Goal: Information Seeking & Learning: Check status

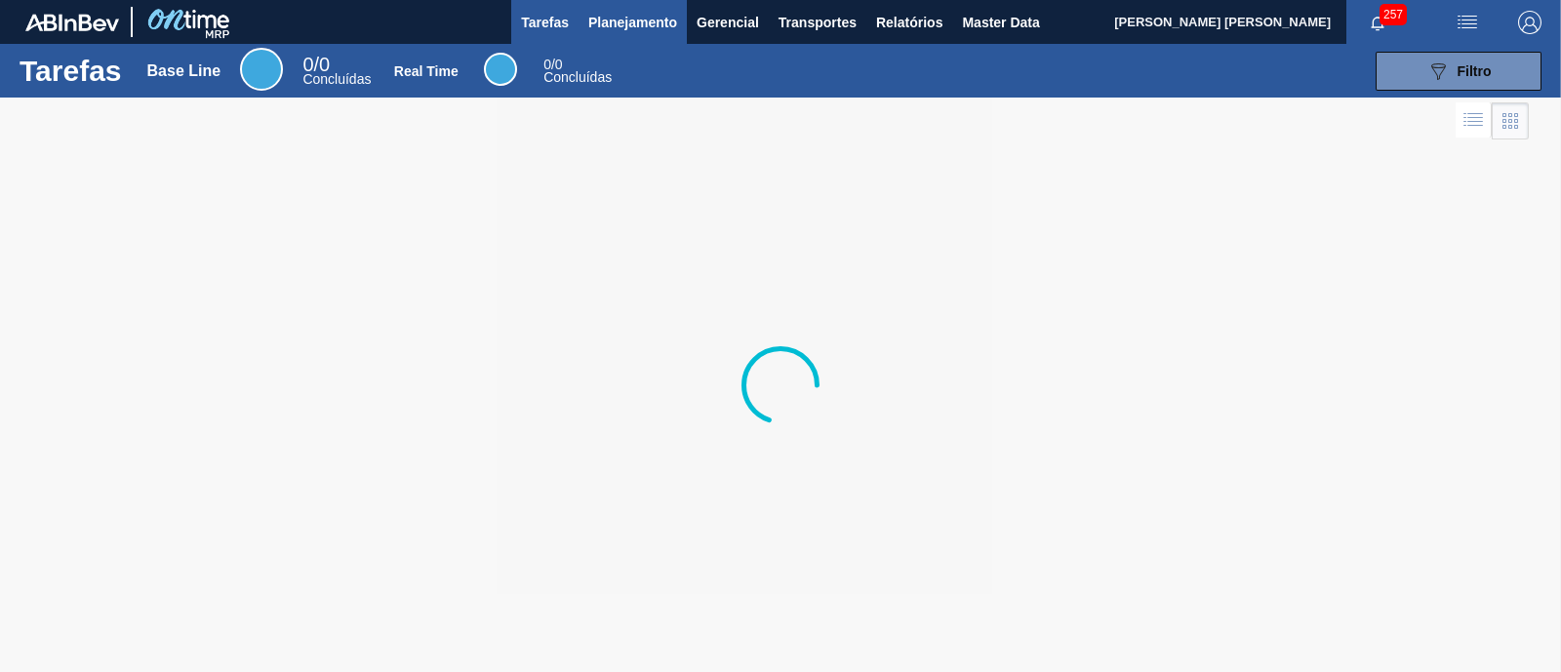
click at [640, 18] on span "Planejamento" at bounding box center [632, 22] width 89 height 23
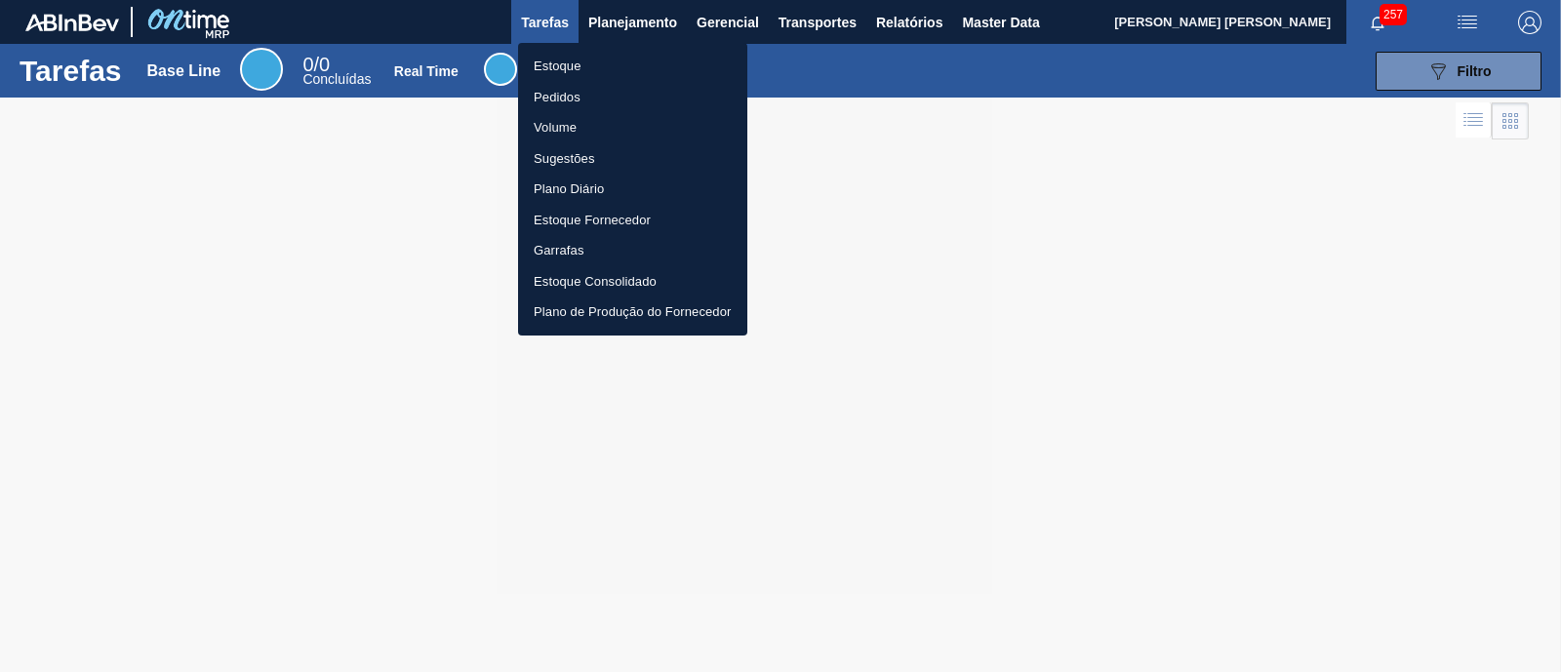
click at [583, 58] on li "Estoque" at bounding box center [632, 66] width 229 height 31
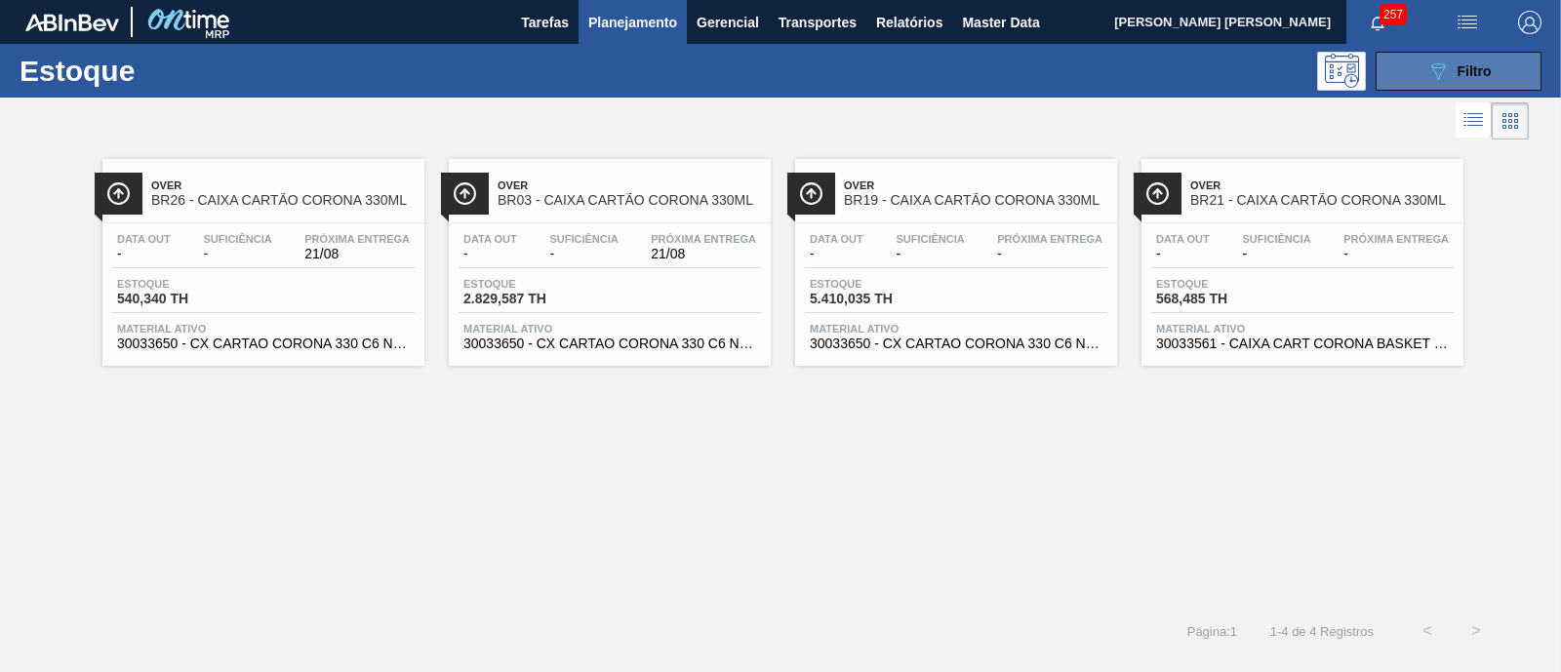
click at [1483, 70] on span "Filtro" at bounding box center [1474, 71] width 34 height 16
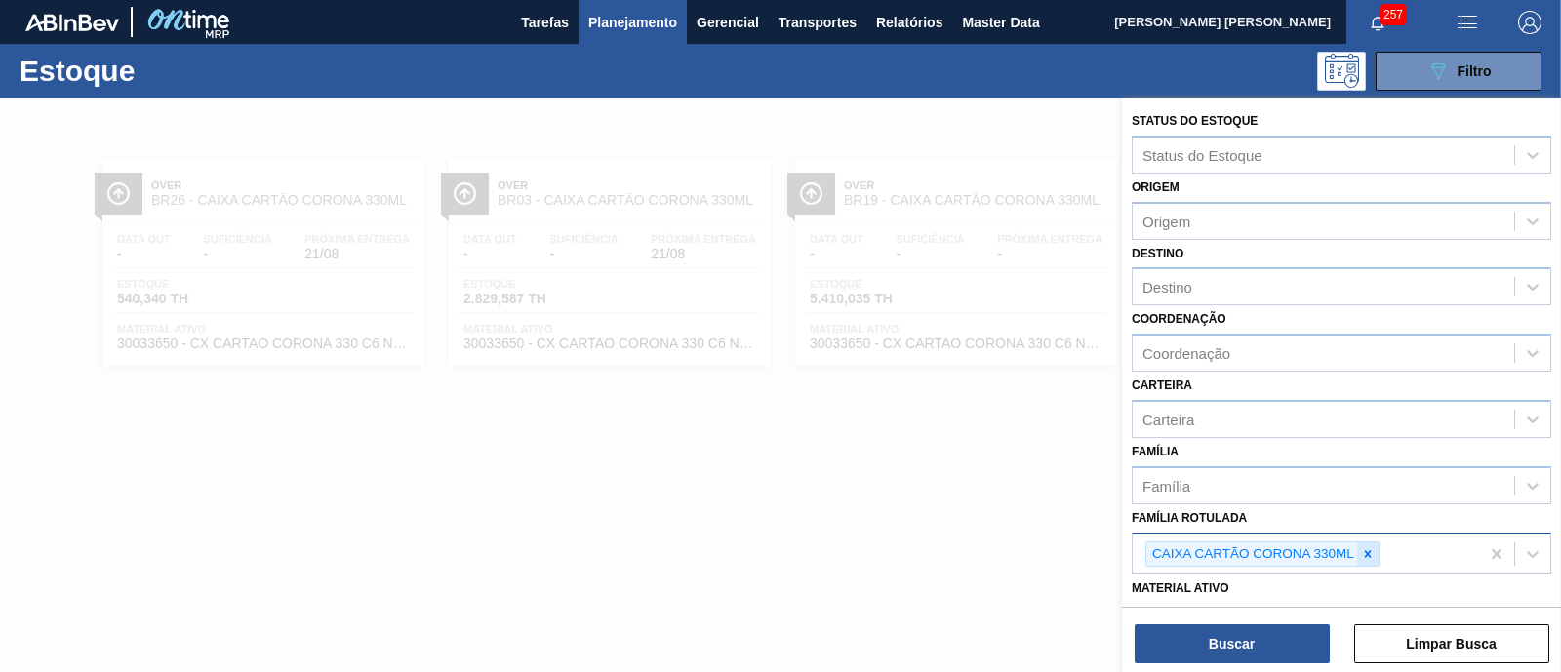
click at [1367, 553] on icon at bounding box center [1368, 554] width 14 height 14
click at [1367, 553] on div "Família Rotulada" at bounding box center [1322, 551] width 381 height 28
paste Rotulada "ROT NECK SKOL SENSES GARMINO 269 CX96MIL"
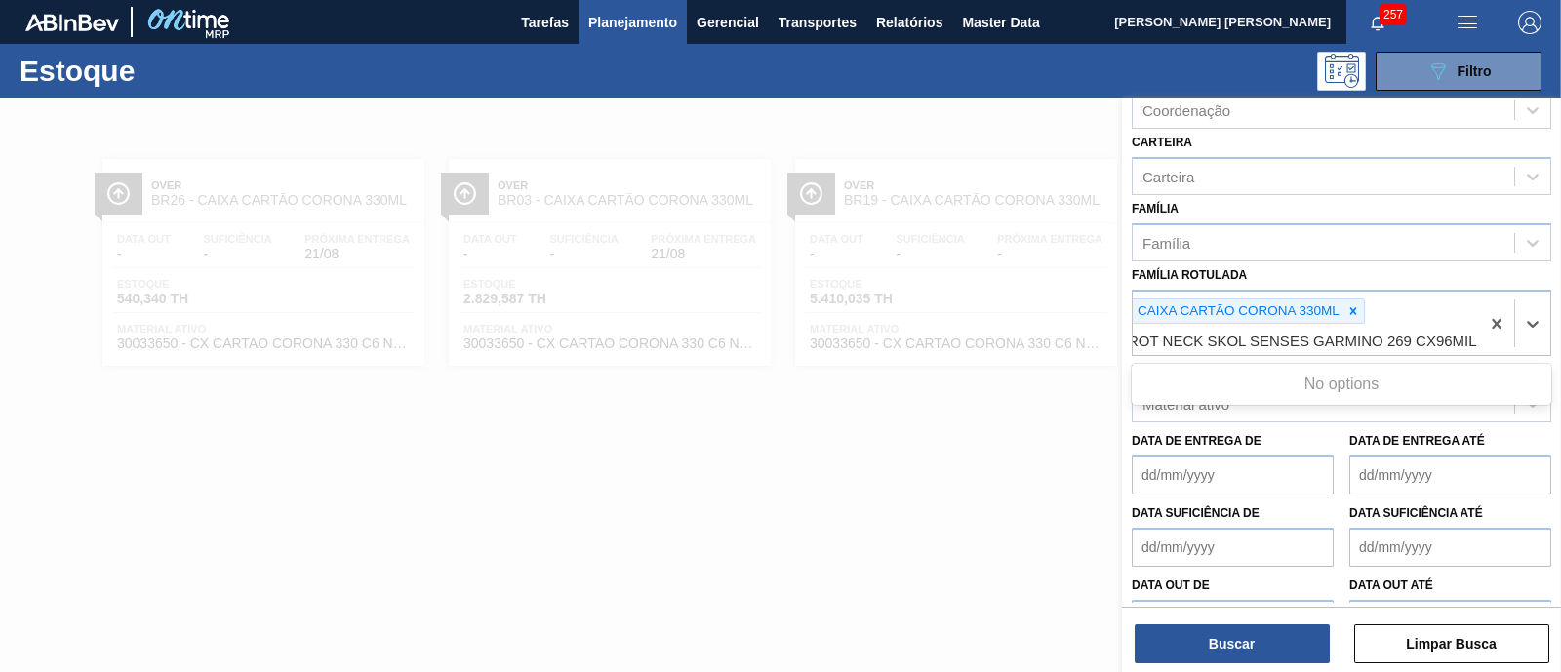
scroll to position [243, 0]
click at [1351, 307] on icon at bounding box center [1353, 310] width 7 height 7
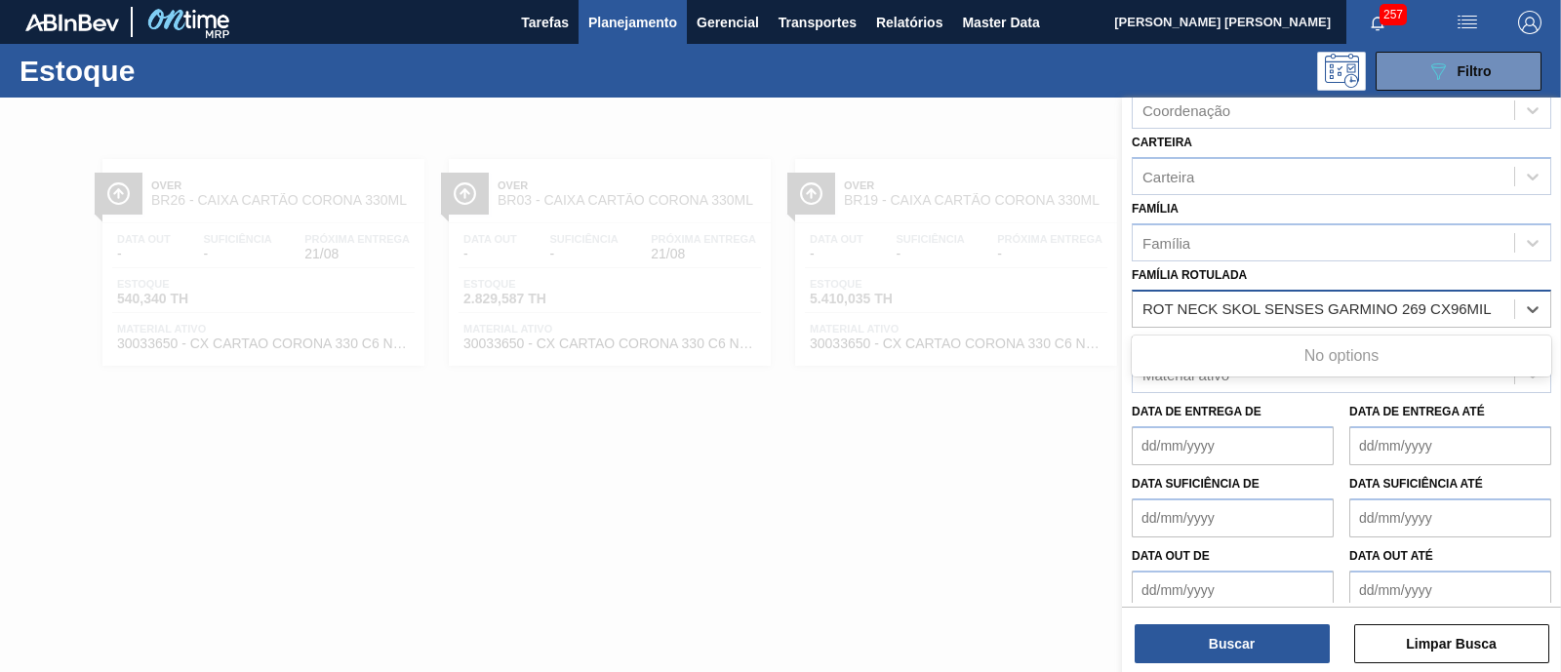
click at [1326, 307] on Rotulada "ROT NECK SKOL SENSES GARMINO 269 CX96MIL" at bounding box center [1317, 308] width 351 height 17
click at [1465, 302] on Rotulada "ROT NECK SKOL SENSES GARMINO 269 CX96MIL" at bounding box center [1317, 308] width 351 height 17
type Rotulada "ROT NECK SKOL SENSES GARMINO 269 CX96MIL"
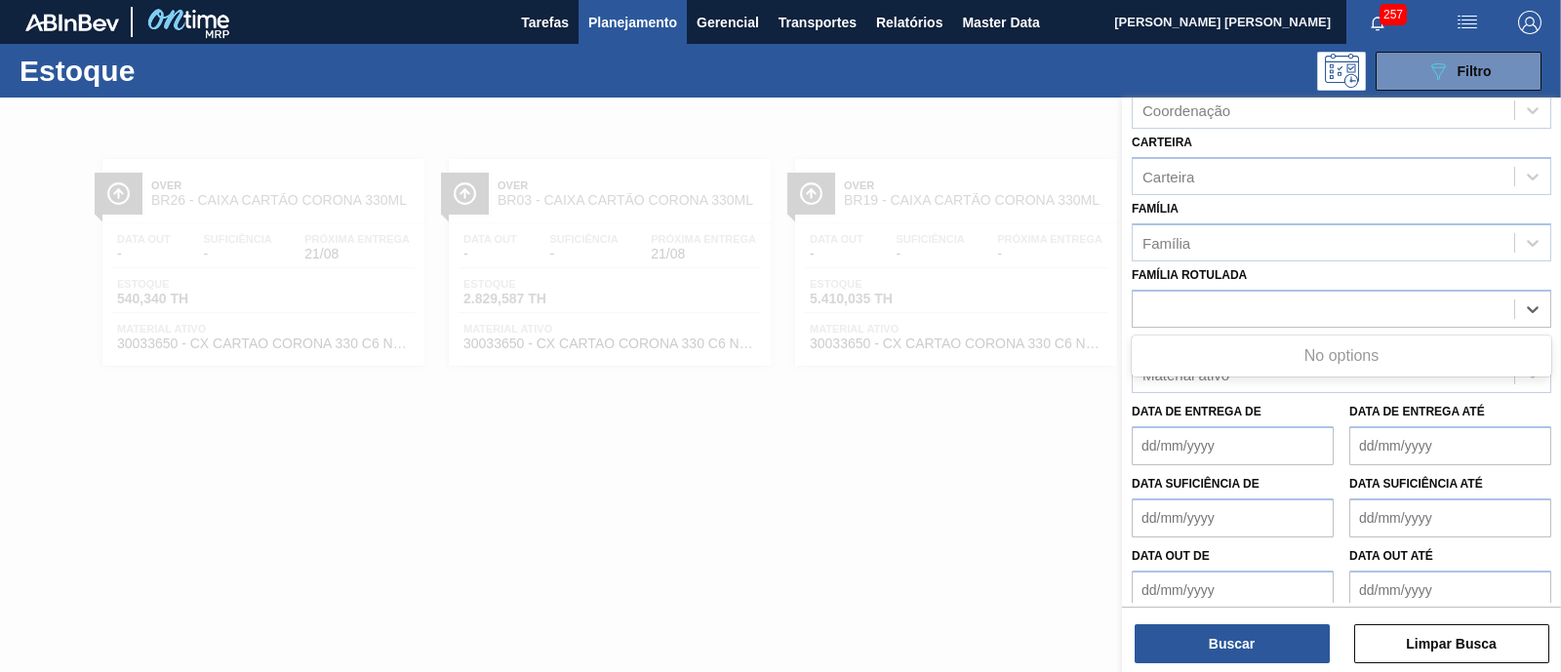
click at [1219, 399] on div "Data de Entrega de" at bounding box center [1232, 431] width 202 height 67
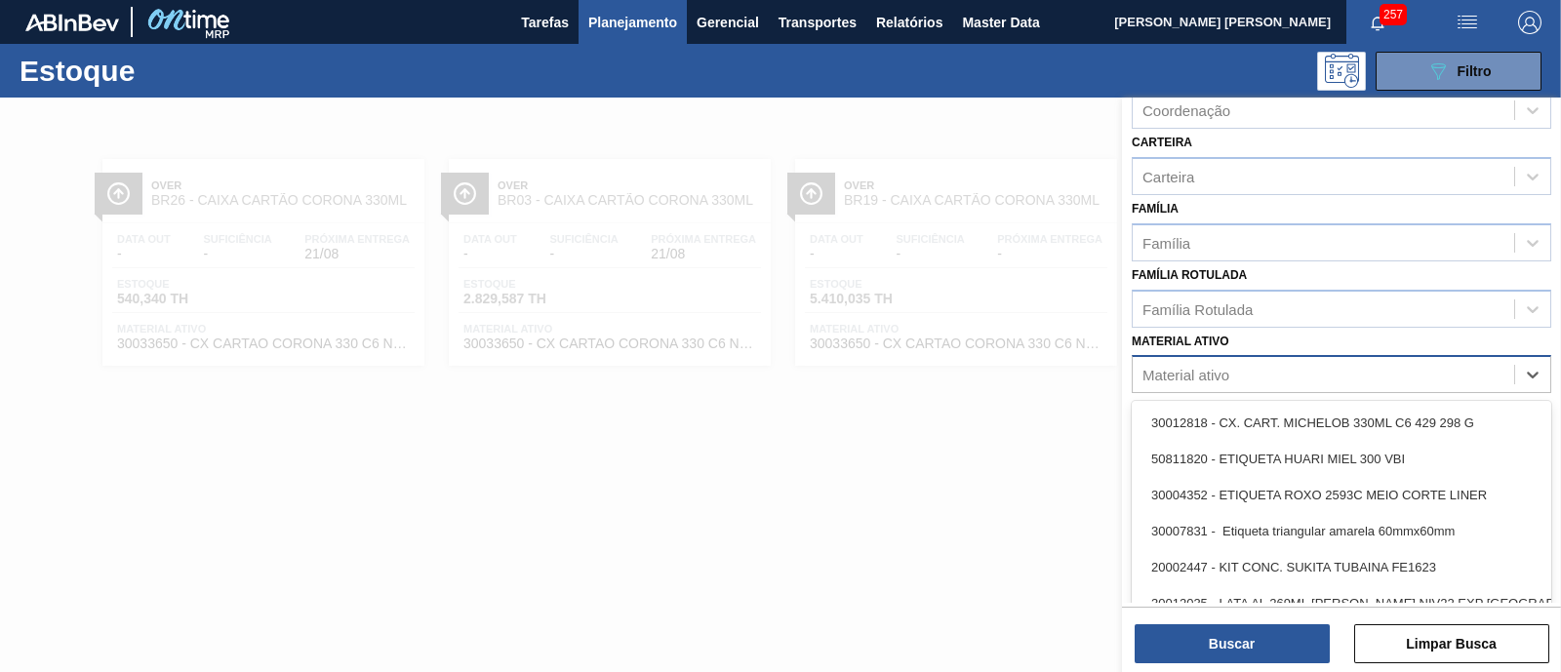
click at [1219, 373] on div "Material ativo" at bounding box center [1185, 375] width 87 height 17
paste ativo "ROT NECK SKOL SENSES GARMINO 269 CX96MIL"
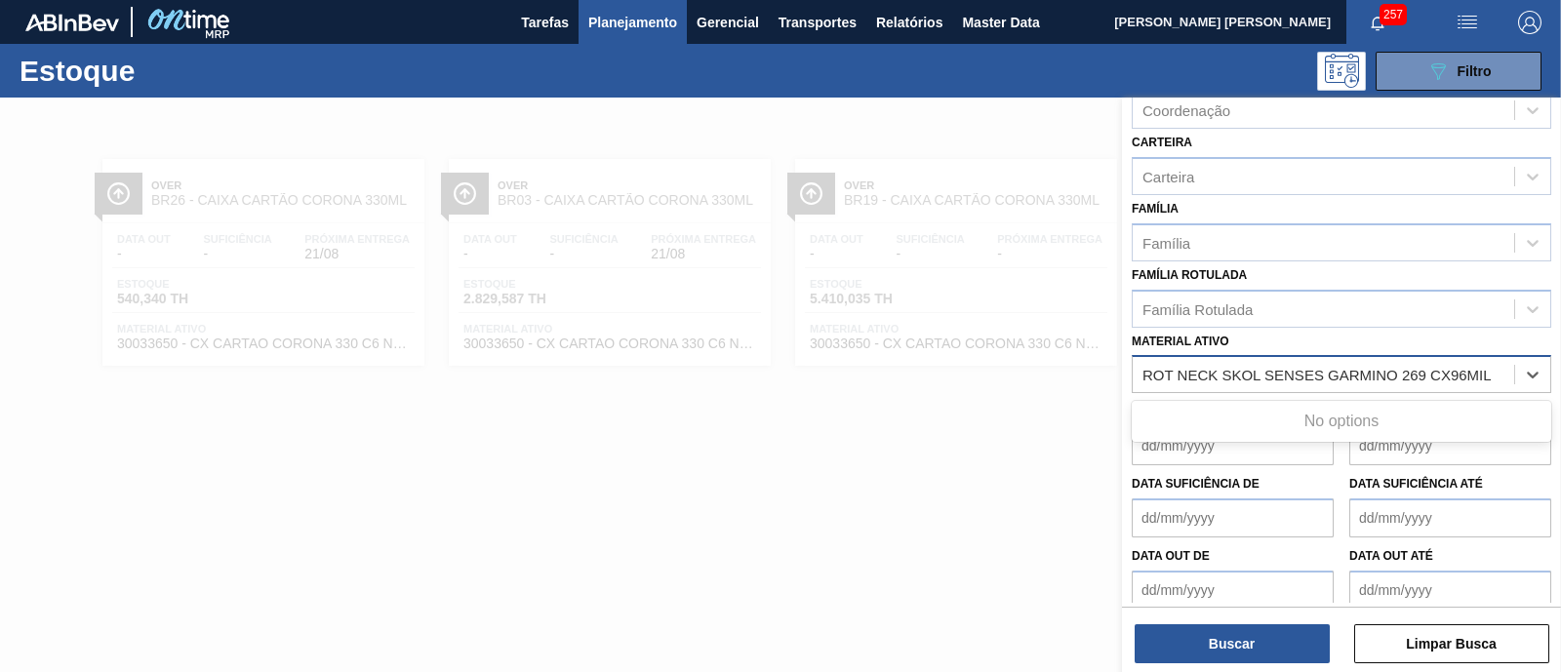
drag, startPoint x: 1330, startPoint y: 366, endPoint x: 1499, endPoint y: 367, distance: 168.7
click at [1496, 367] on div "ROT NECK SKOL SENSES GARMINO 269 CX96MIL ROT NECK SKOL SENSES GARMINO 269 CX96M…" at bounding box center [1322, 375] width 381 height 28
type ativo "ROT NECK SKOL SENSES"
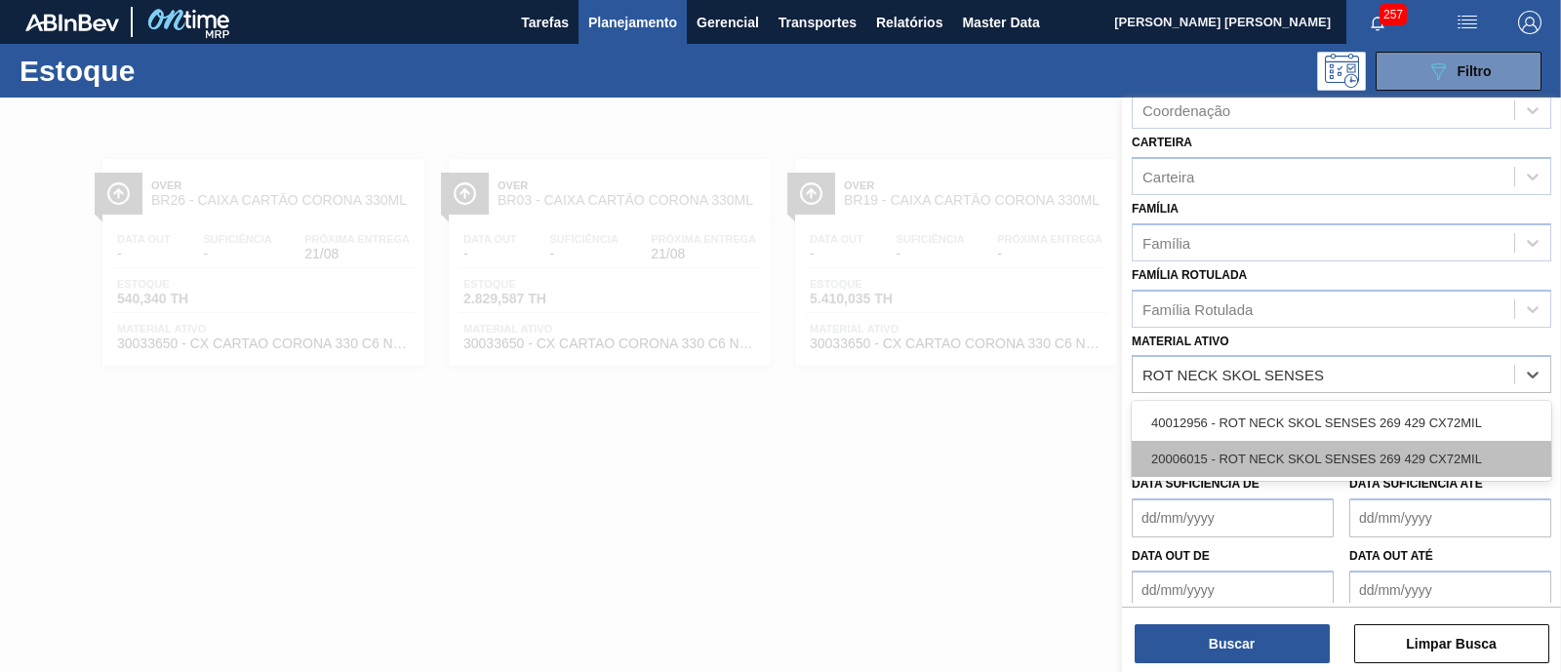
click at [1492, 446] on div "20006015 - ROT NECK SKOL SENSES 269 429 CX72MIL" at bounding box center [1340, 459] width 419 height 36
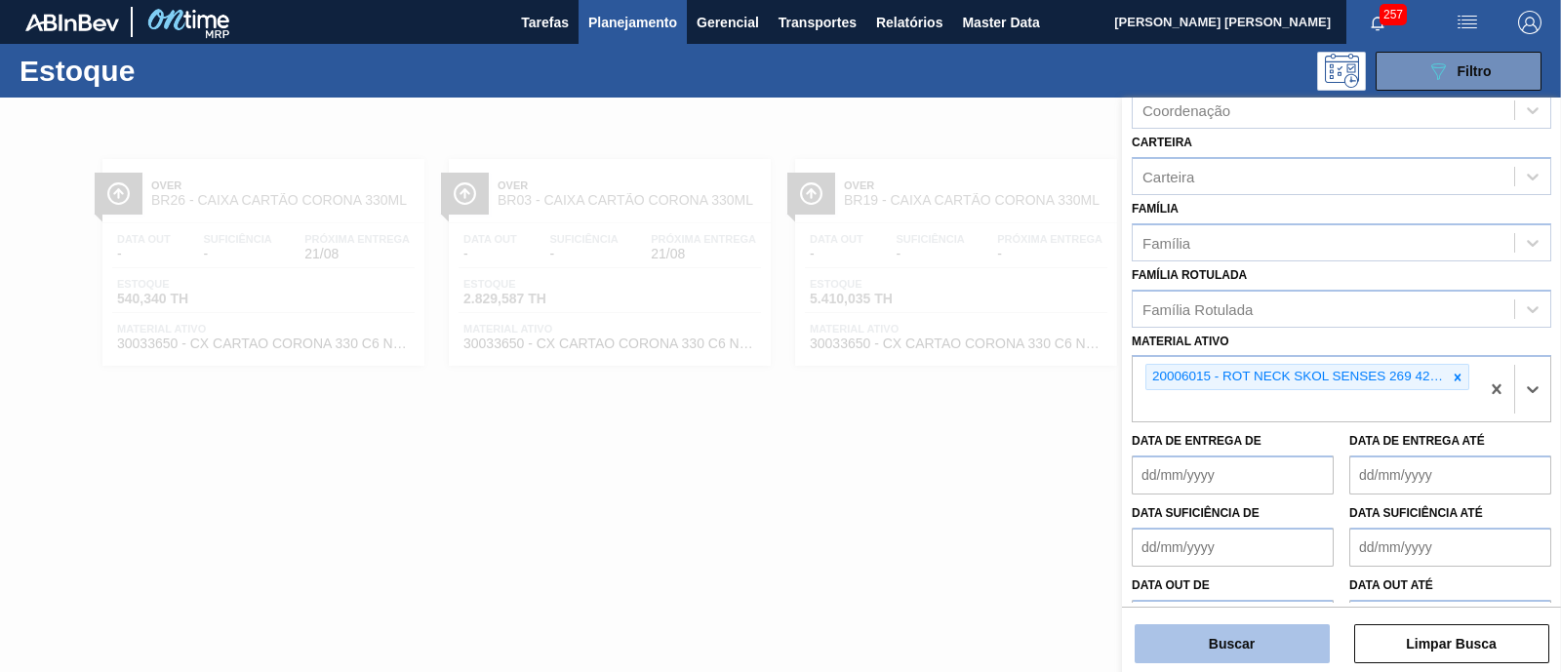
click at [1260, 650] on button "Buscar" at bounding box center [1231, 643] width 195 height 39
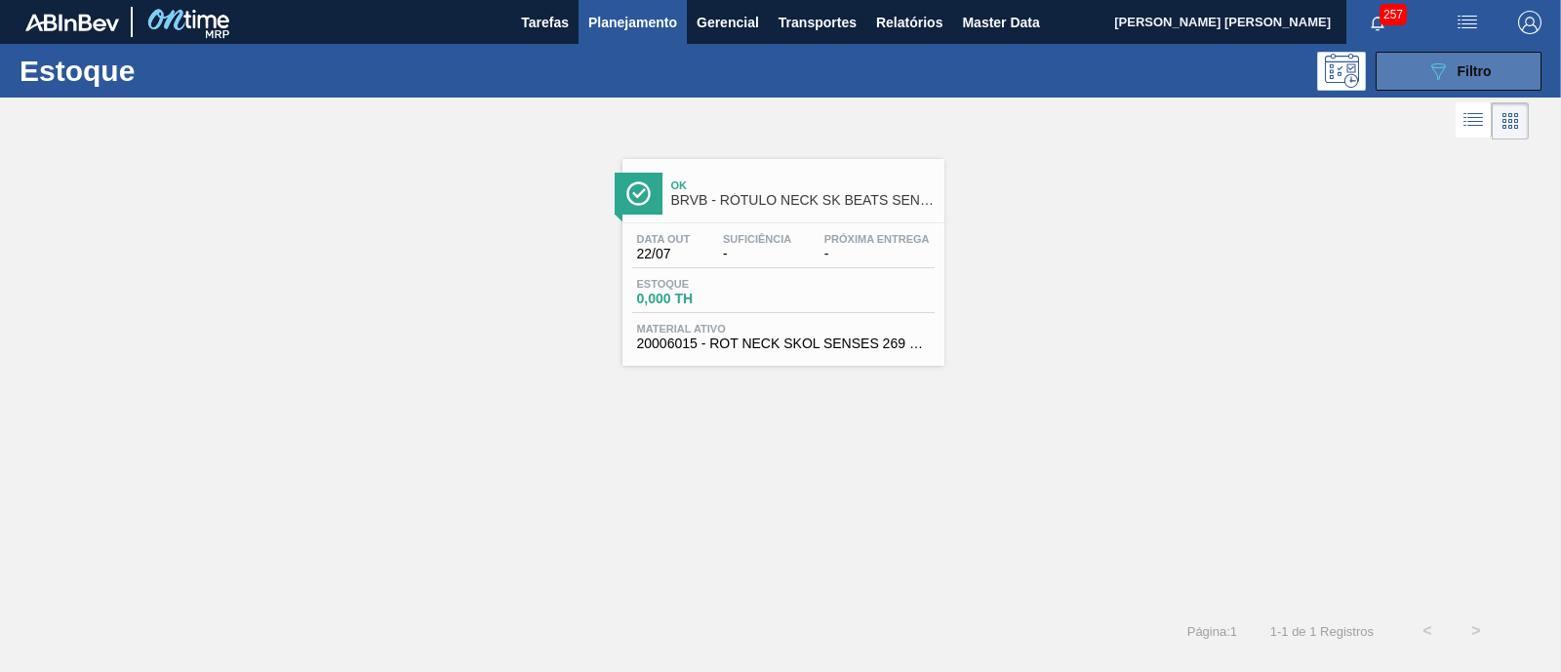
click at [1429, 61] on icon "089F7B8B-B2A5-4AFE-B5C0-19BA573D28AC" at bounding box center [1437, 70] width 23 height 23
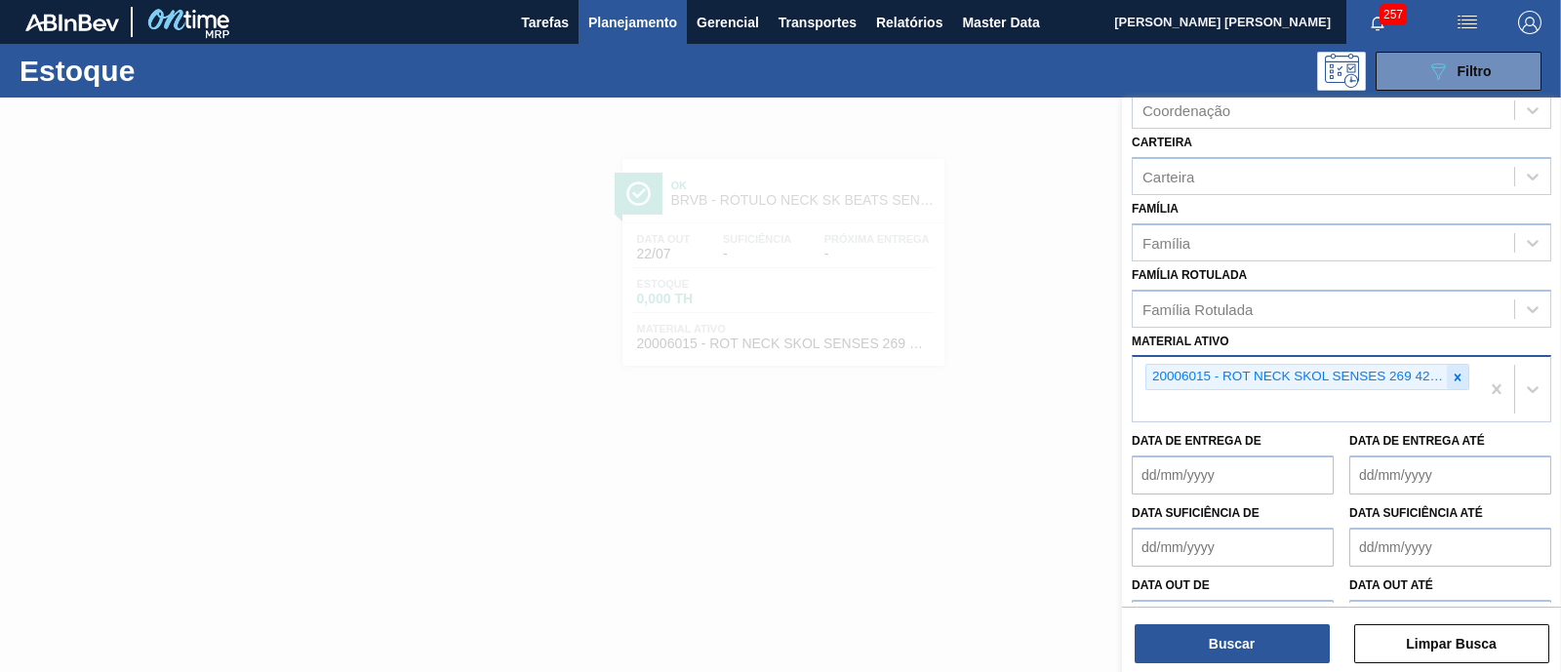
click at [1454, 375] on icon at bounding box center [1457, 377] width 7 height 7
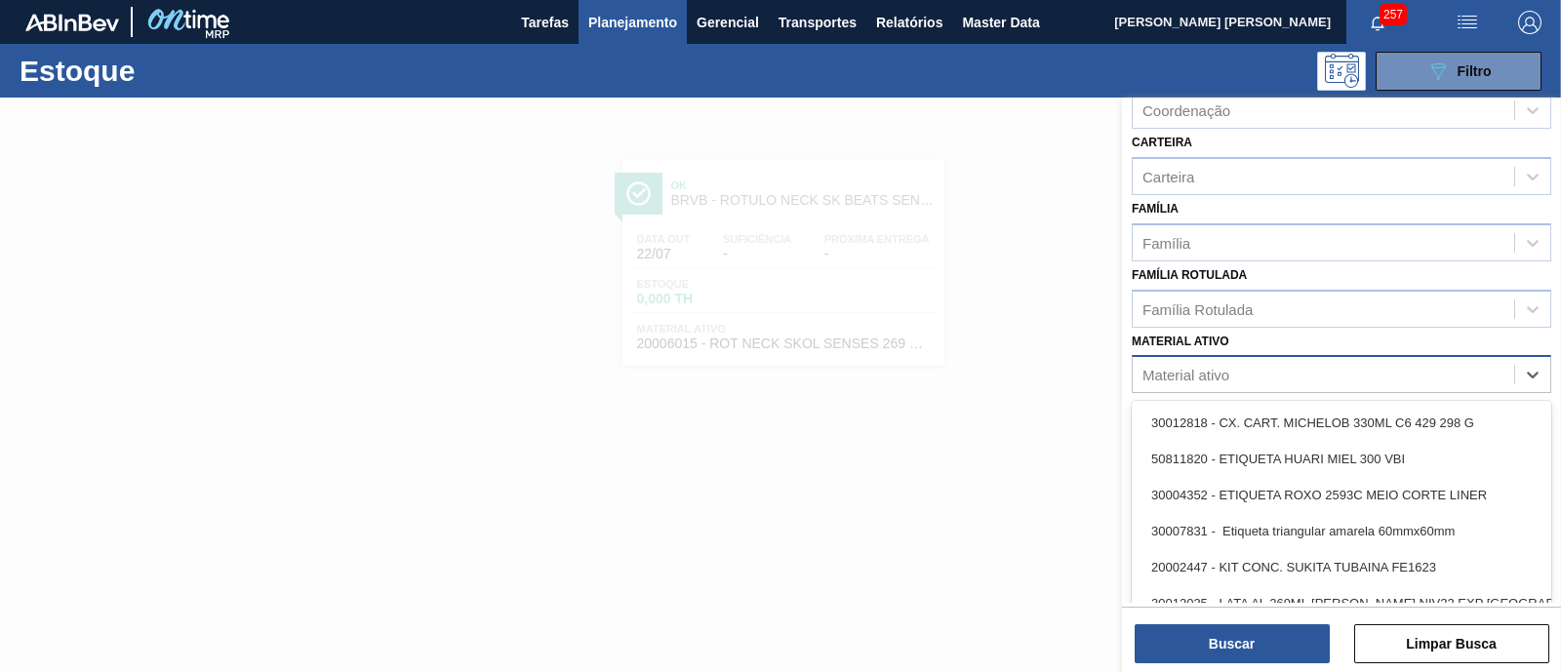
click at [1452, 375] on div "Material ativo" at bounding box center [1322, 375] width 381 height 28
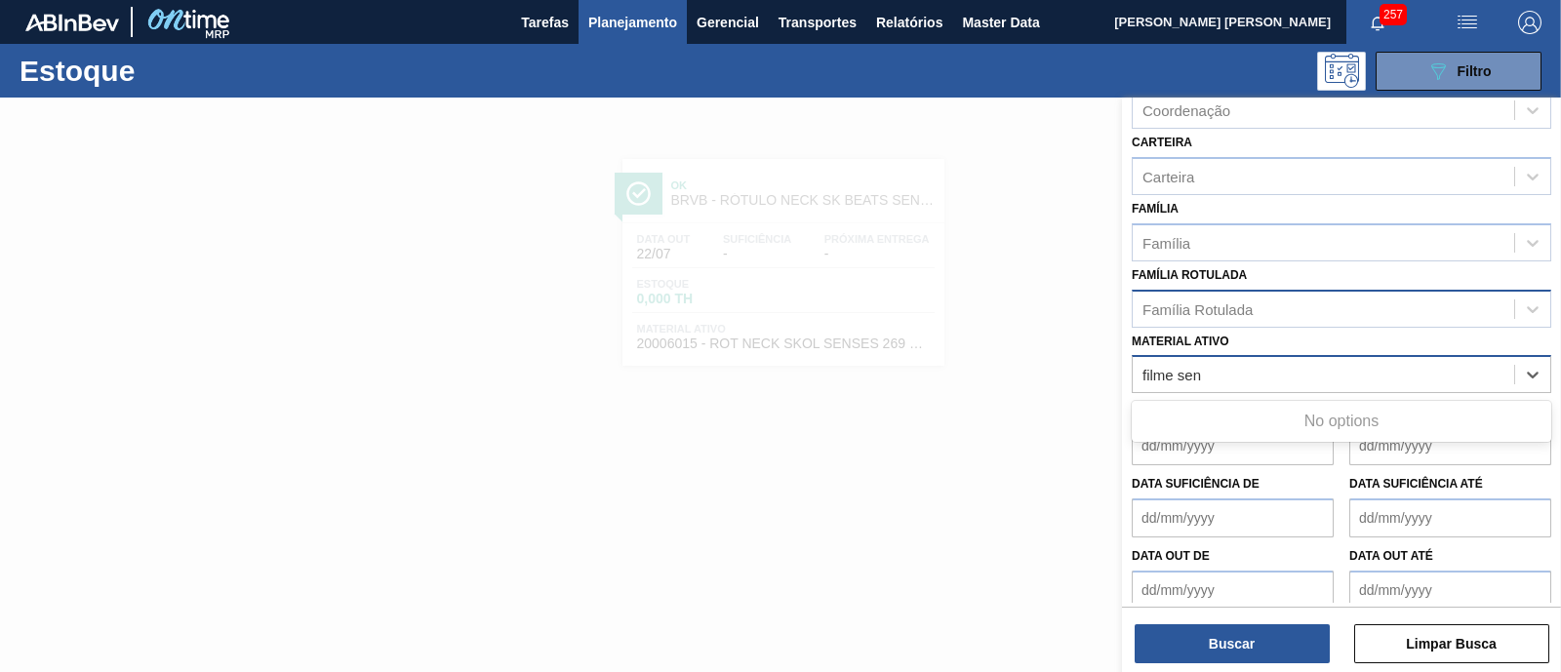
type ativo "filme sen"
click at [1238, 303] on div "Família Rotulada" at bounding box center [1197, 308] width 110 height 17
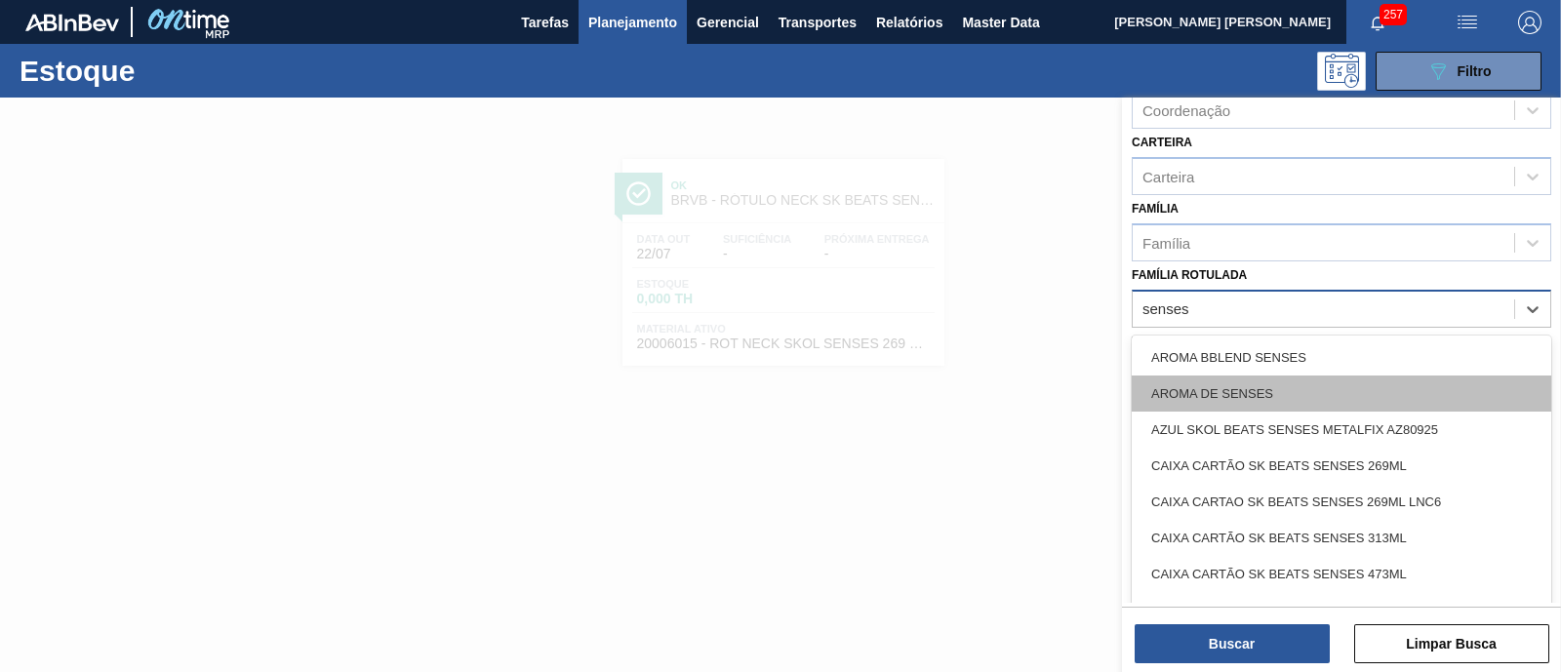
type Rotulada "senses"
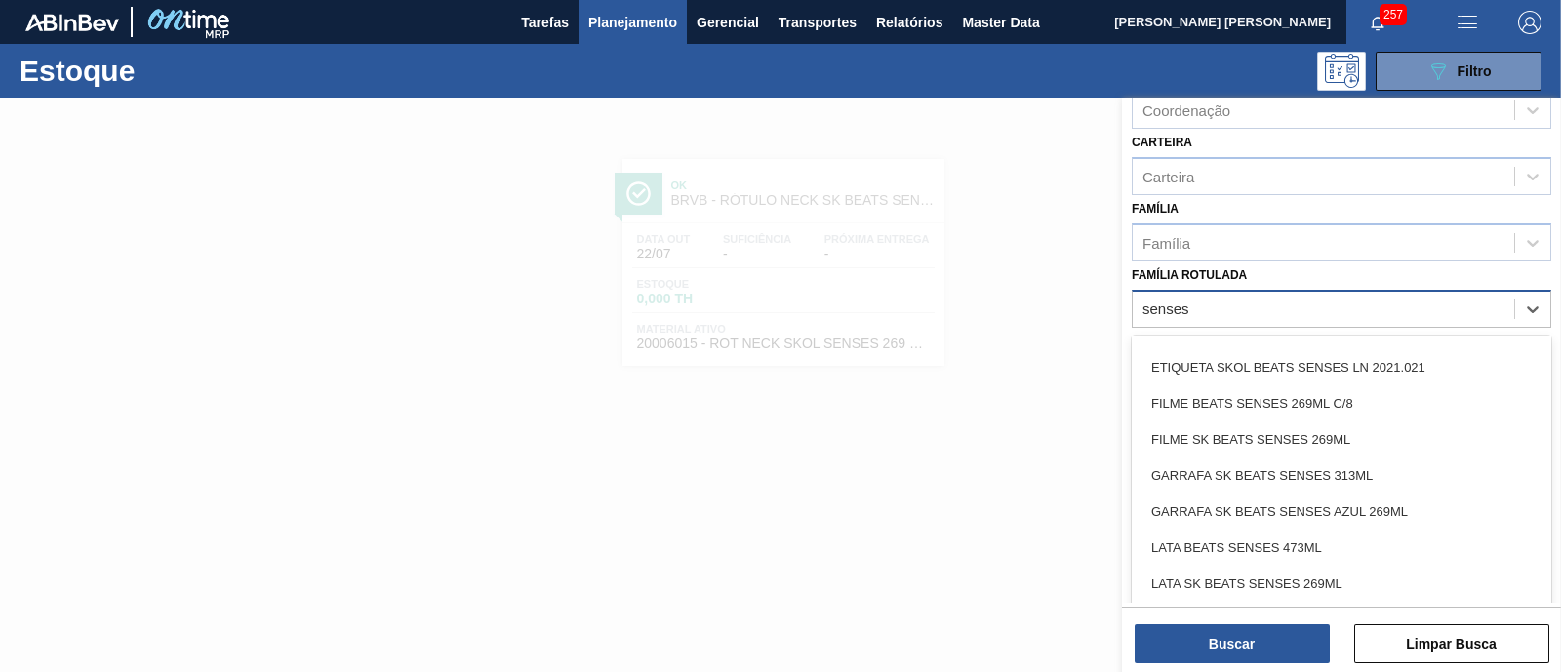
scroll to position [121, 0]
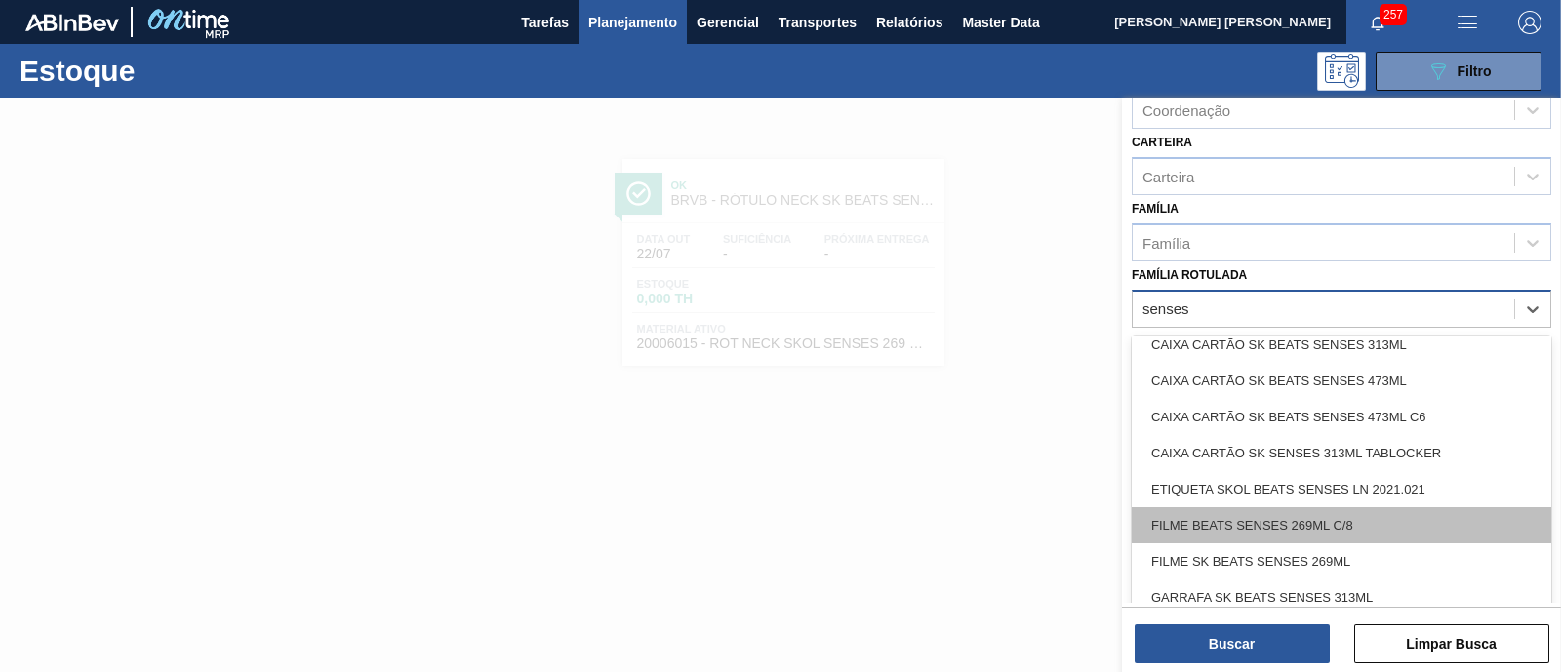
click at [1322, 520] on div "FILME BEATS SENSES 269ML C/8" at bounding box center [1340, 525] width 419 height 36
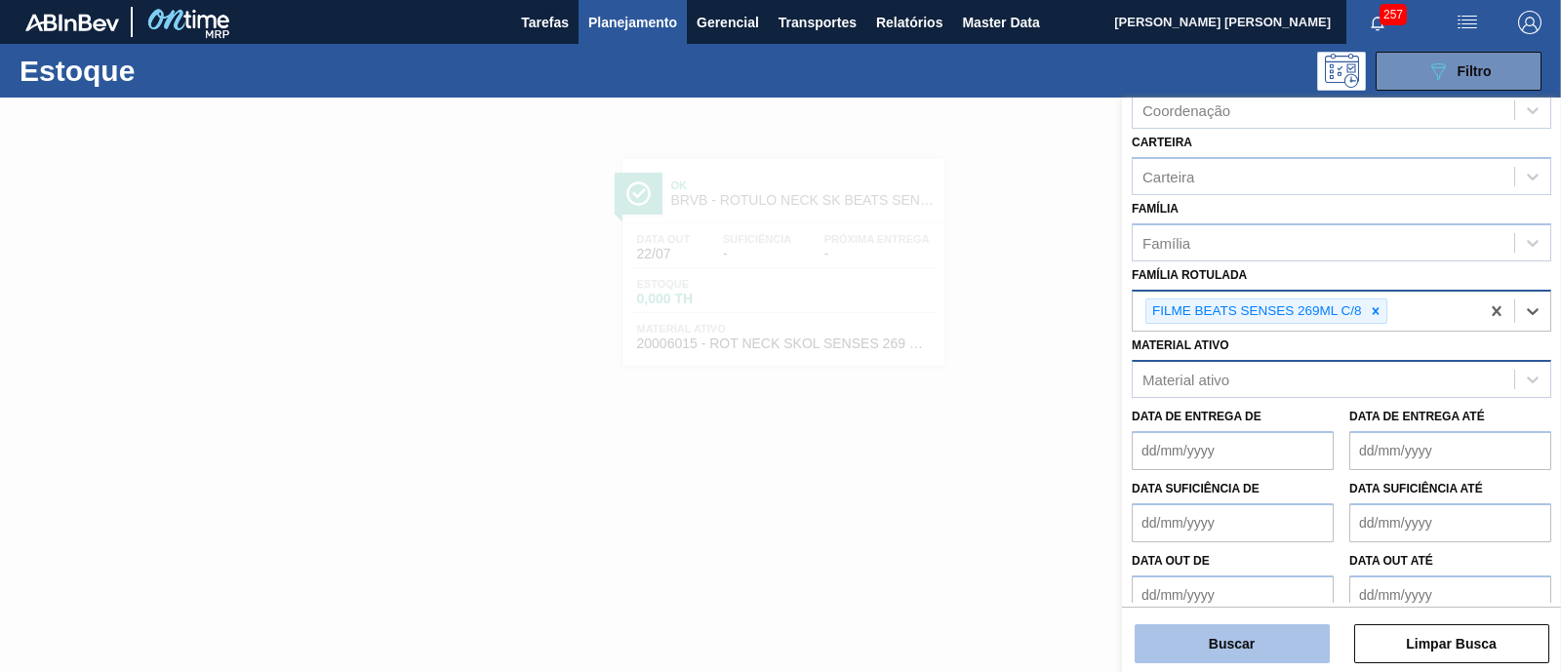
click at [1287, 648] on button "Buscar" at bounding box center [1231, 643] width 195 height 39
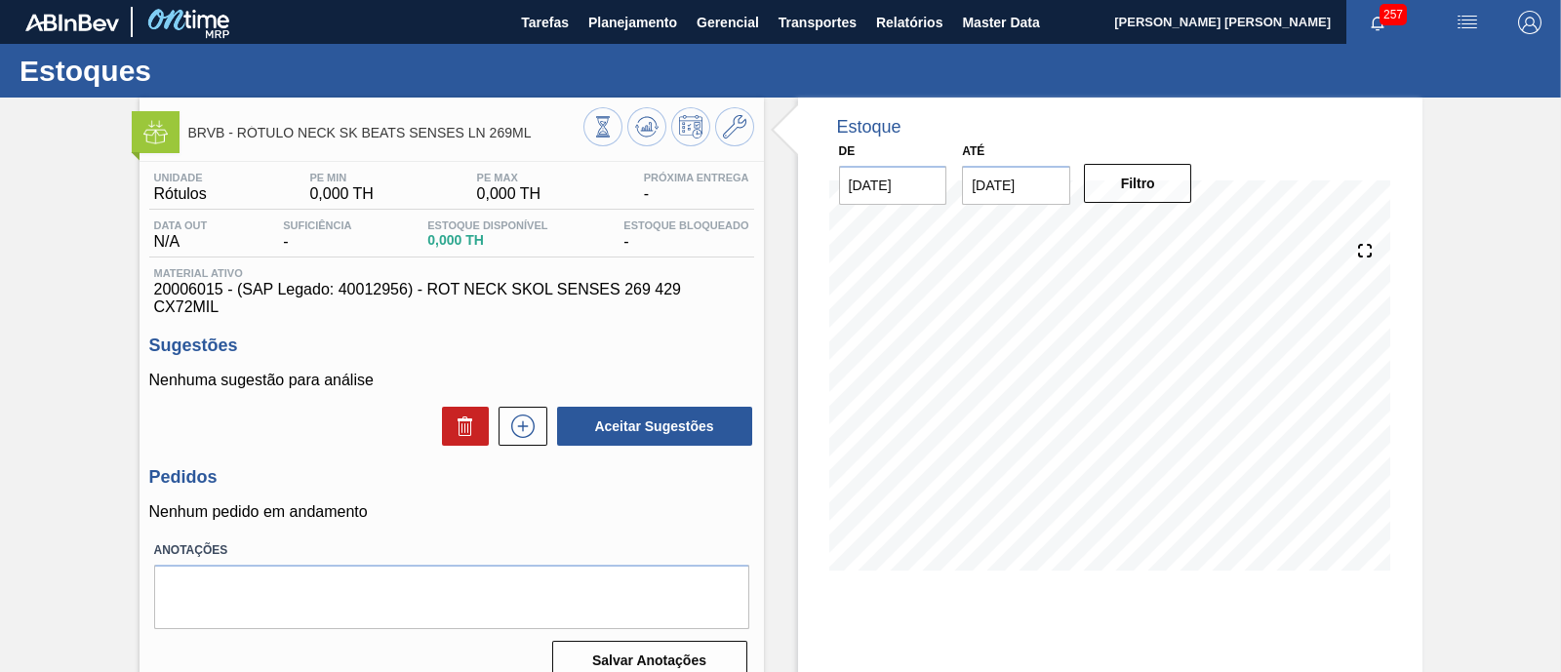
click at [688, 492] on div "Pedidos Nenhum pedido em andamento" at bounding box center [451, 494] width 605 height 54
drag, startPoint x: 222, startPoint y: 291, endPoint x: 138, endPoint y: 291, distance: 83.9
click at [139, 291] on div "Unidade Rótulos PE MIN 0,000 TH PE MAX 0,000 TH Próxima Entrega - Data out N/A …" at bounding box center [451, 424] width 624 height 525
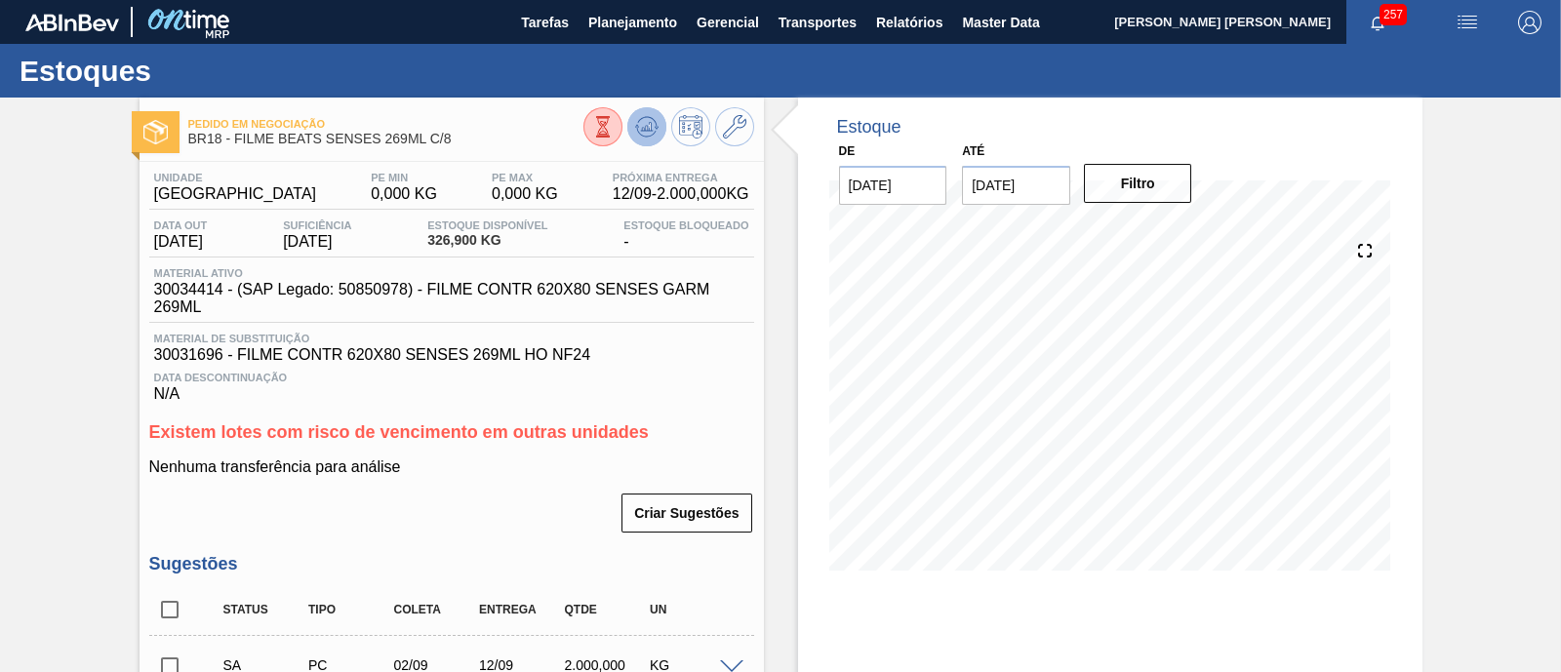
click at [613, 123] on icon at bounding box center [602, 126] width 21 height 21
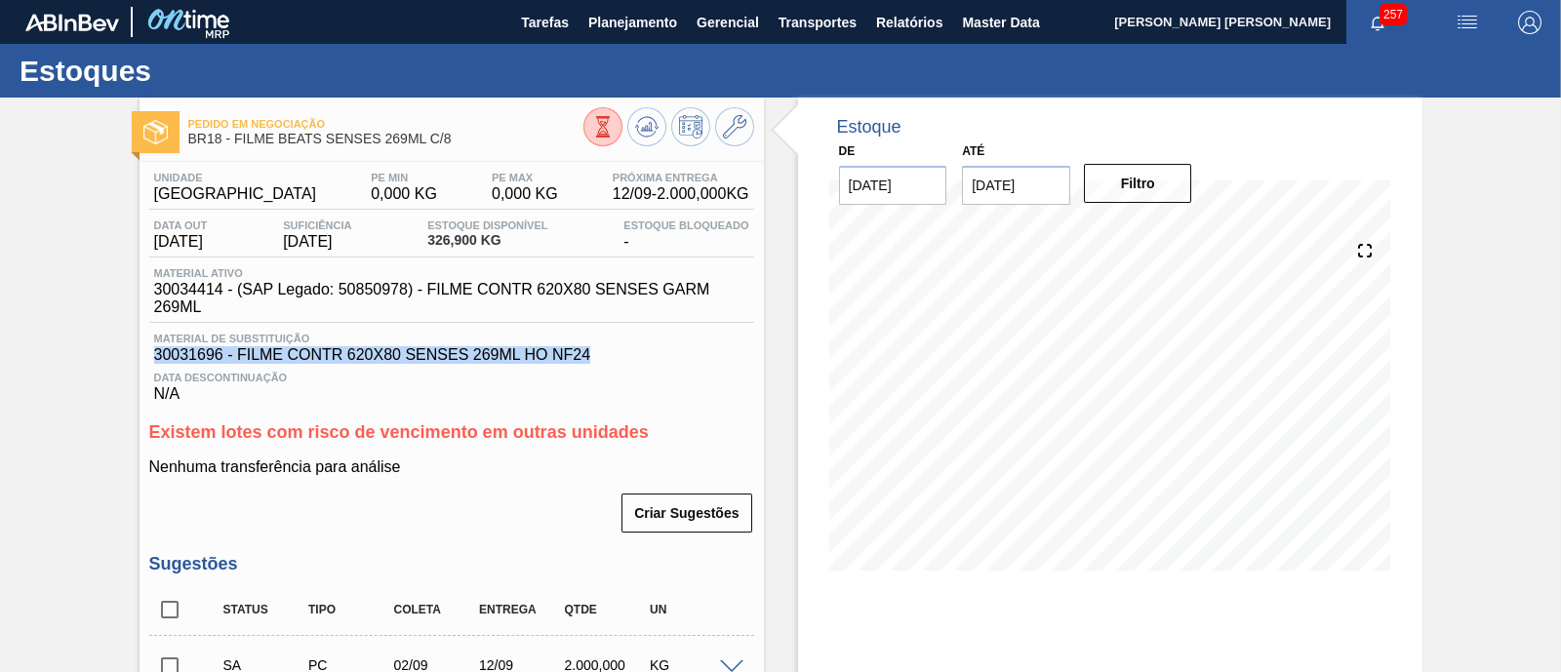
drag, startPoint x: 152, startPoint y: 355, endPoint x: 609, endPoint y: 352, distance: 456.5
click at [609, 352] on span "30031696 - FILME CONTR 620X80 SENSES 269ML HO NF24" at bounding box center [451, 355] width 595 height 18
copy span "30031696 - FILME CONTR 620X80 SENSES 269ML HO NF24"
